Goal: Information Seeking & Learning: Find specific fact

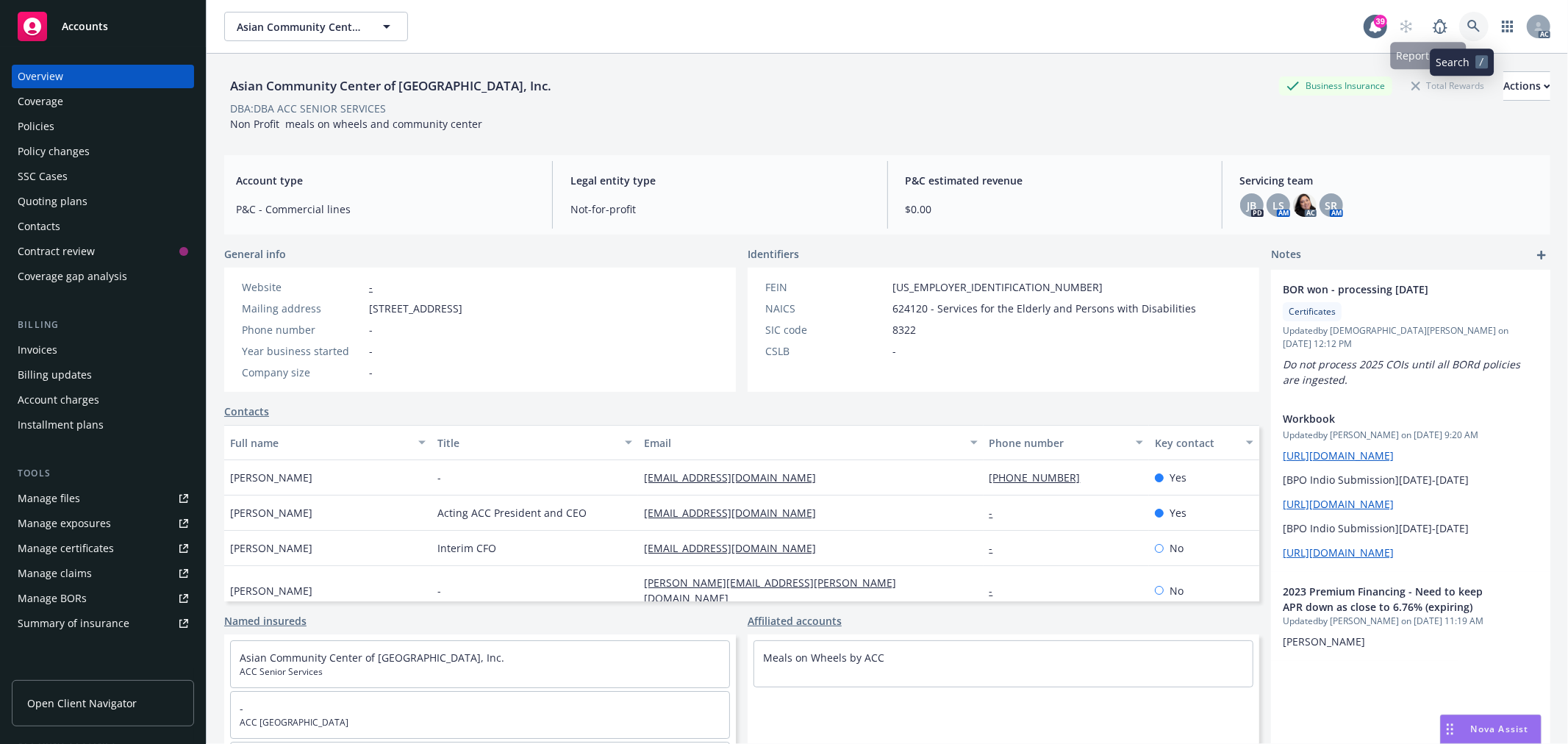
click at [1460, 19] on link at bounding box center [1474, 27] width 30 height 30
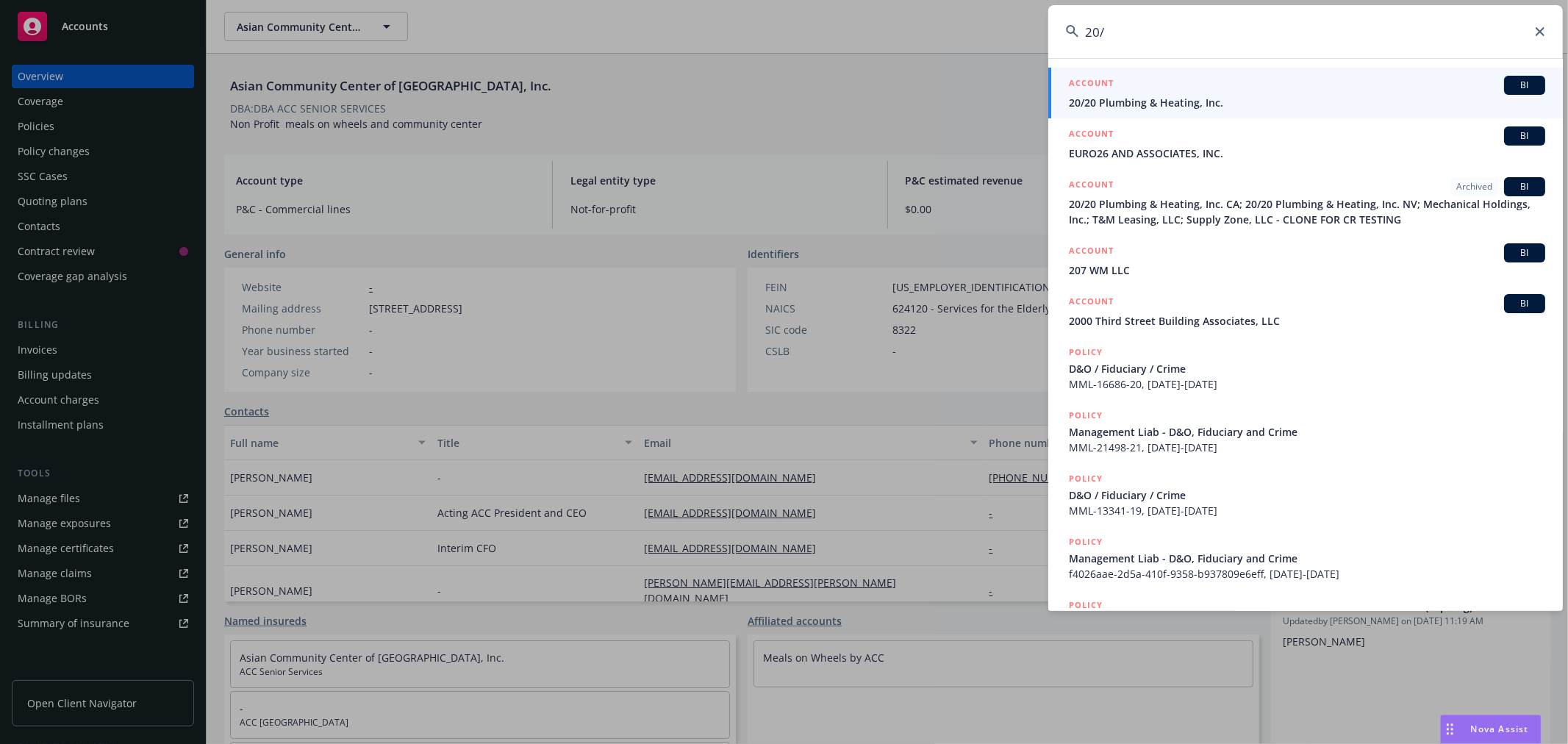
type input "20/"
click at [1259, 105] on span "20/20 Plumbing & Heating, Inc." at bounding box center [1307, 102] width 476 height 16
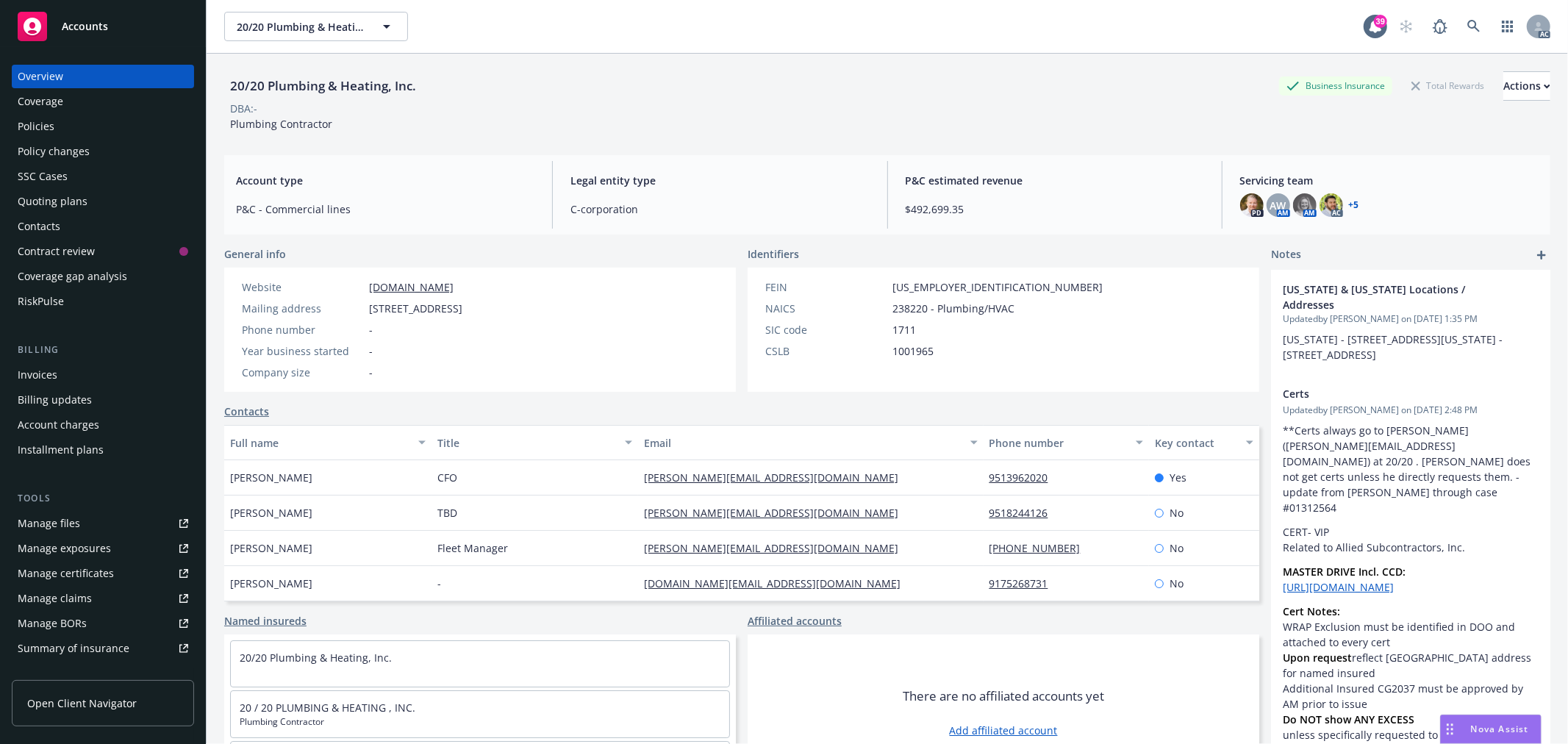
click at [64, 125] on div "Policies" at bounding box center [103, 127] width 171 height 24
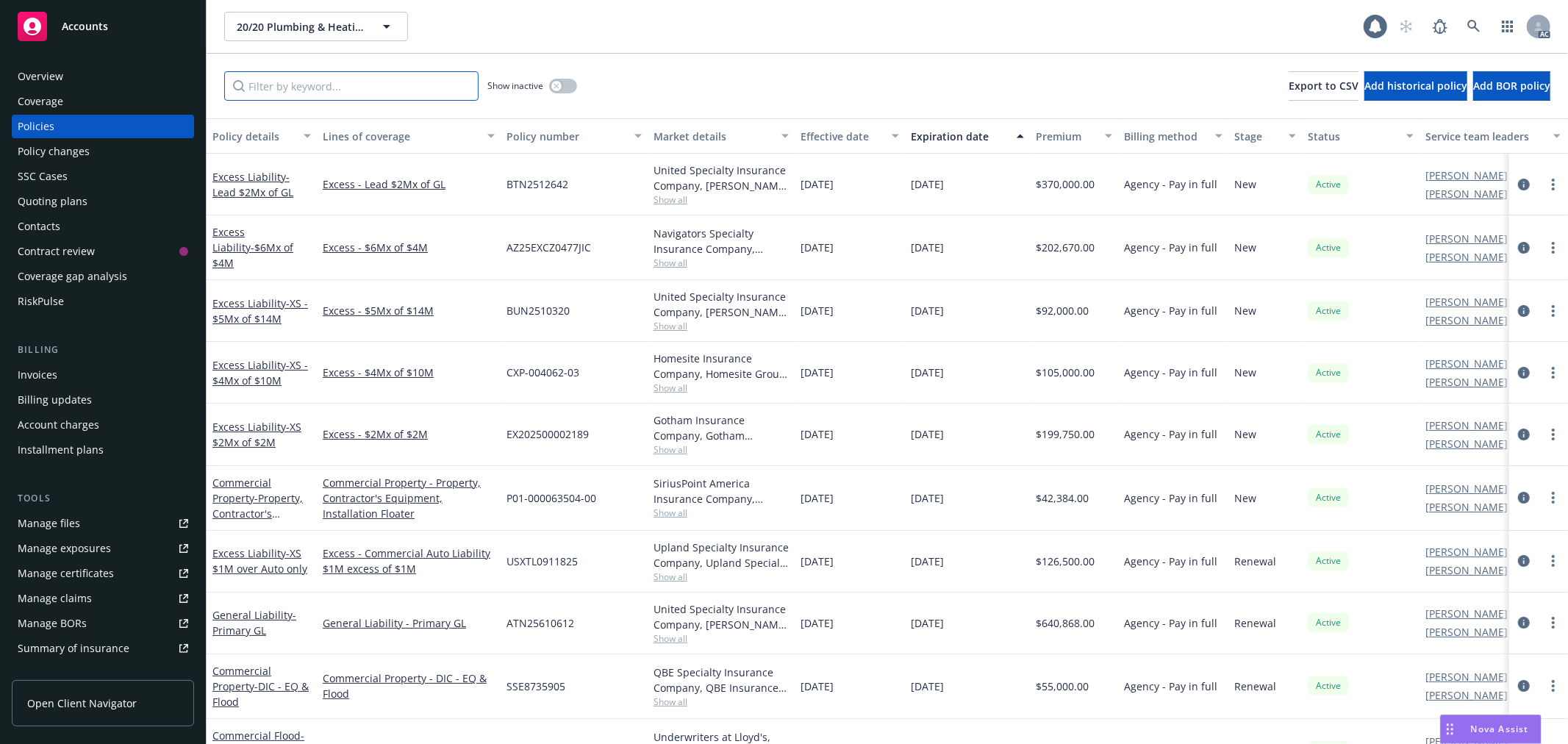
click at [378, 91] on input "Filter by keyword..." at bounding box center [351, 86] width 255 height 30
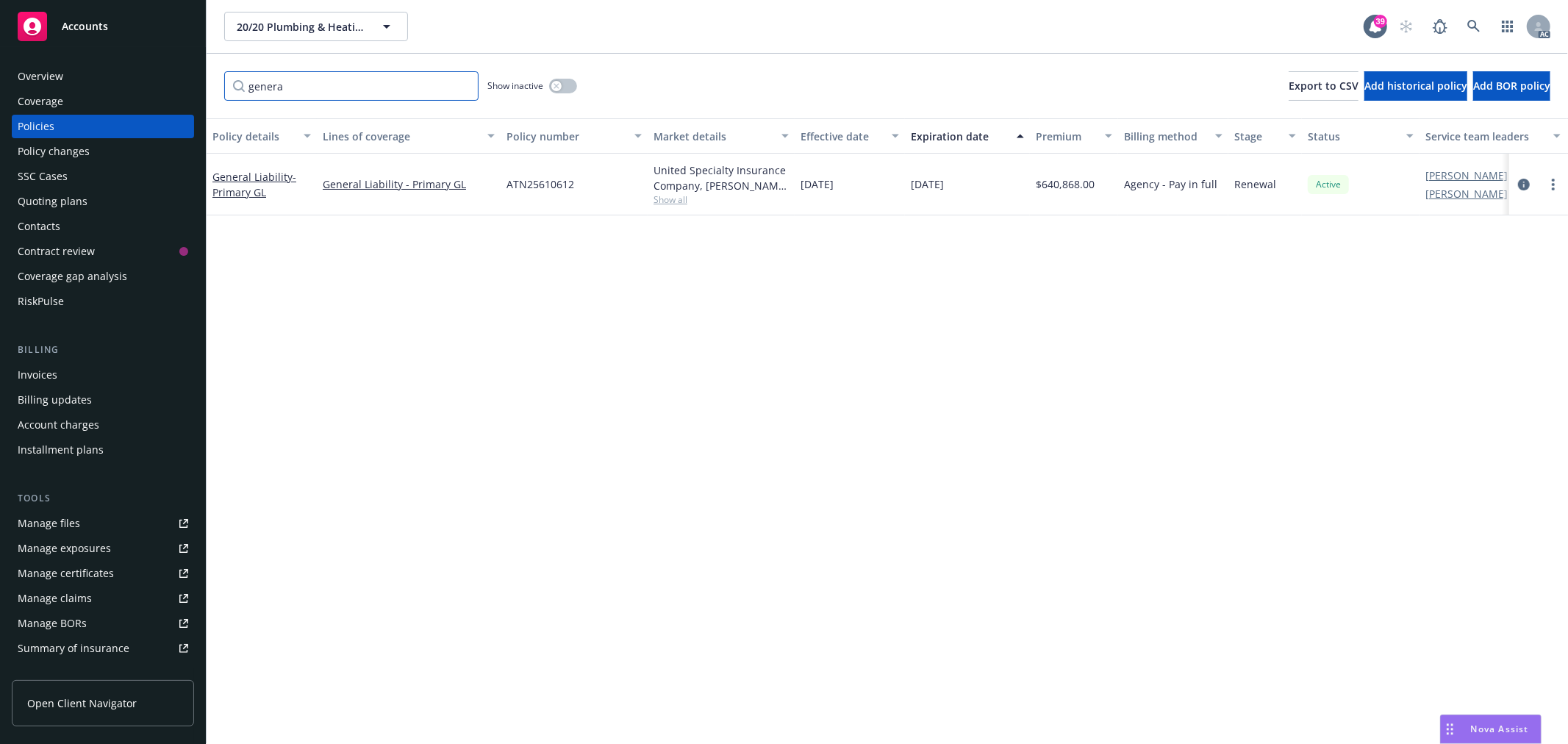
type input "genera"
click at [531, 182] on span "ATN25610612" at bounding box center [539, 184] width 68 height 16
copy span "ATN25610612"
click at [251, 174] on link "General Liability - Primary GL" at bounding box center [254, 185] width 84 height 30
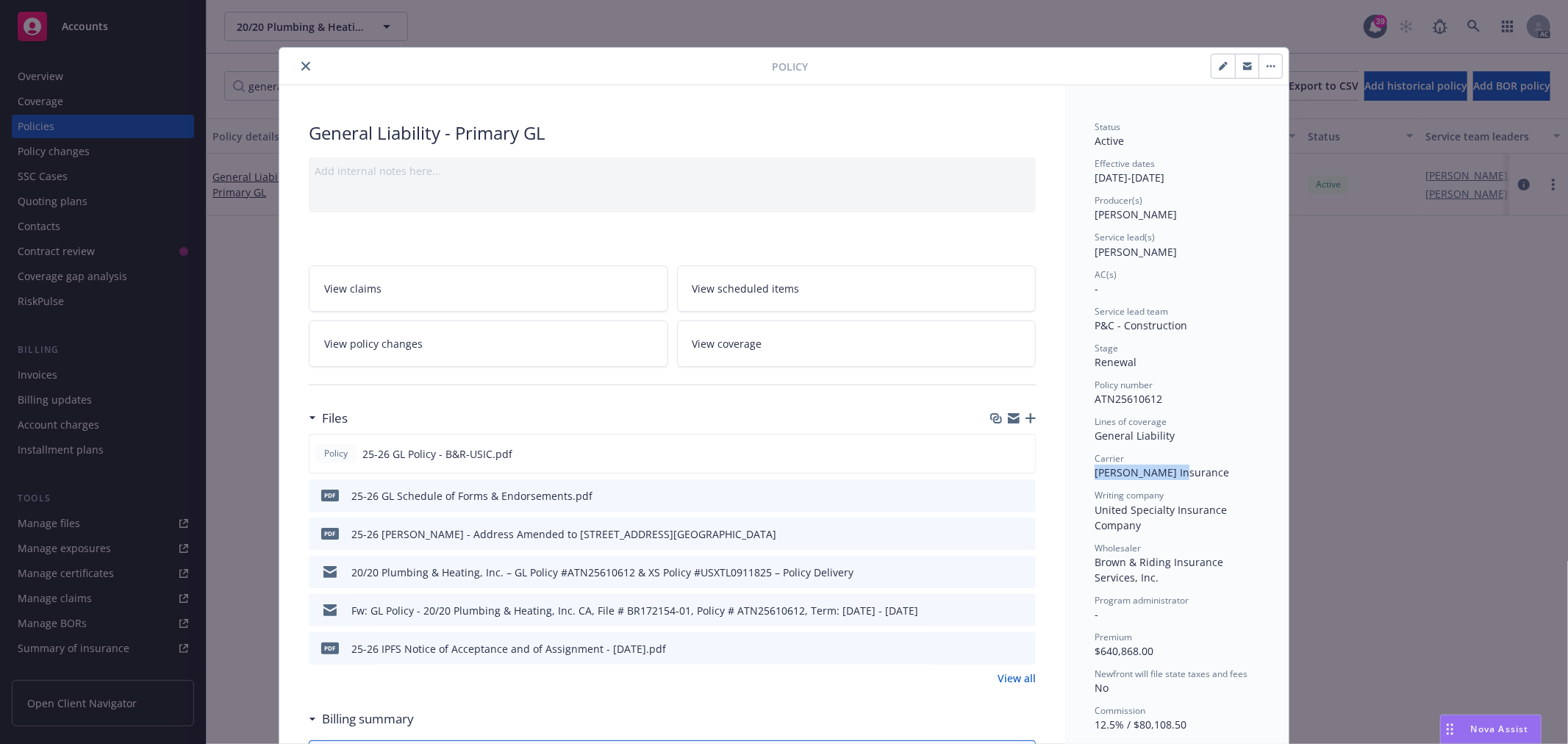
drag, startPoint x: 1176, startPoint y: 474, endPoint x: 1086, endPoint y: 473, distance: 90.0
copy span "[PERSON_NAME] Insurance"
click at [304, 70] on button "close" at bounding box center [306, 66] width 18 height 18
